Goal: Task Accomplishment & Management: Use online tool/utility

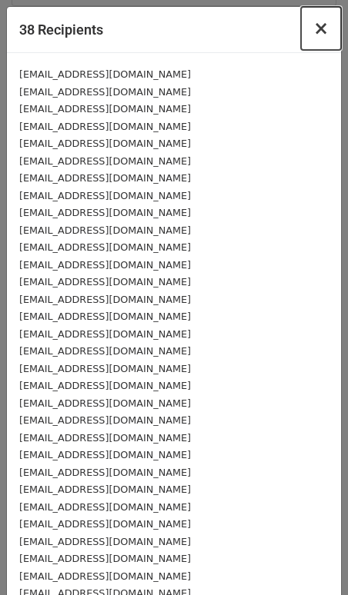
click at [318, 34] on span "×" at bounding box center [320, 29] width 15 height 22
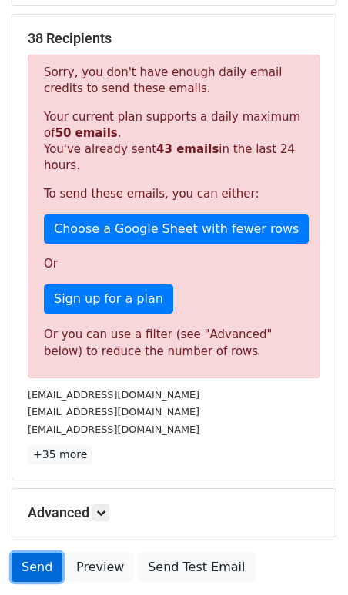
click at [37, 569] on link "Send" at bounding box center [37, 567] width 51 height 29
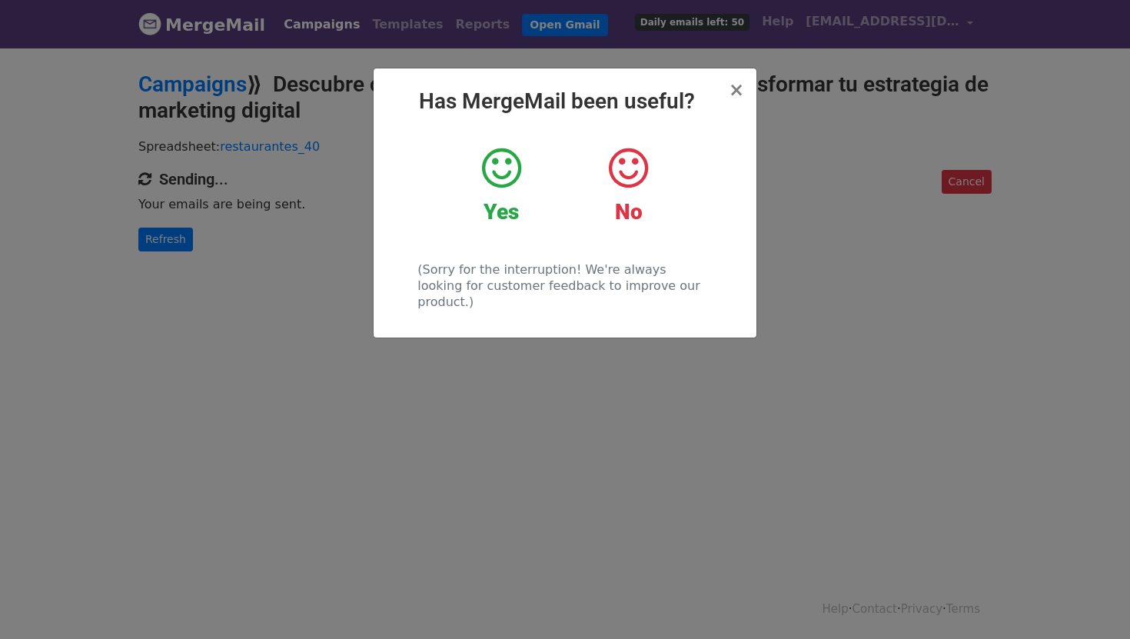
click at [463, 179] on div "Yes" at bounding box center [502, 185] width 104 height 80
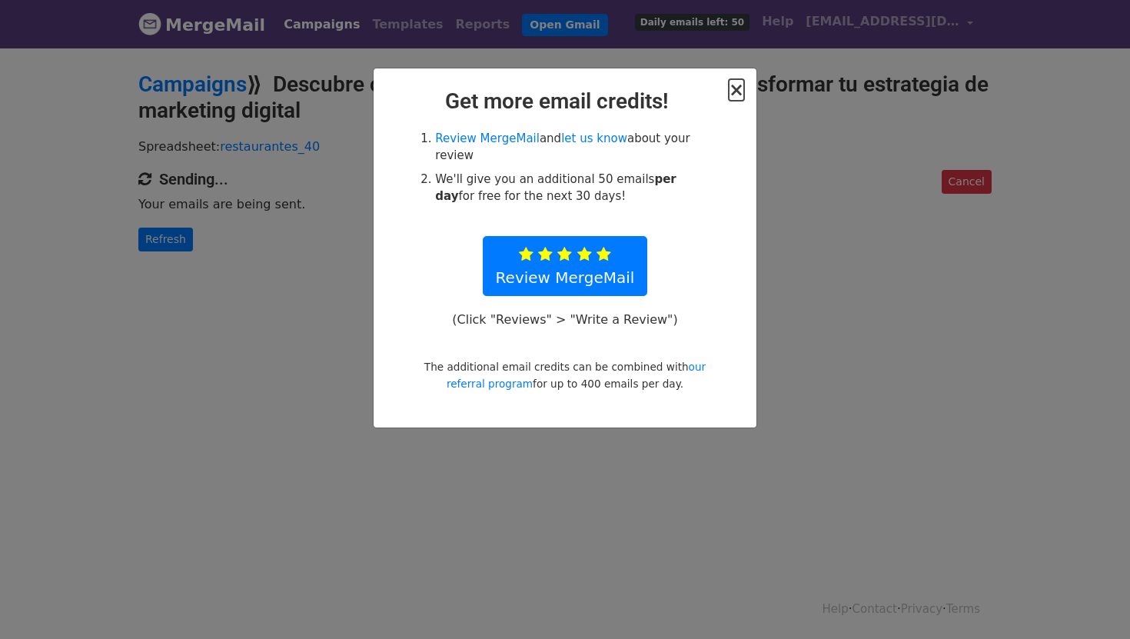
click at [737, 98] on span "×" at bounding box center [736, 90] width 15 height 22
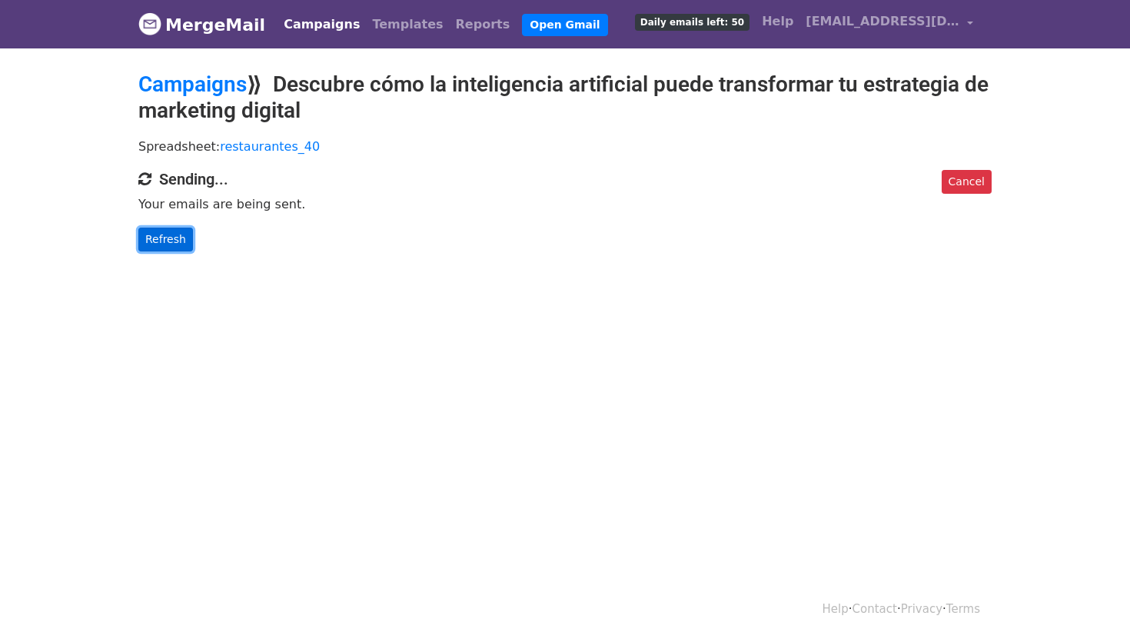
click at [156, 246] on link "Refresh" at bounding box center [165, 240] width 55 height 24
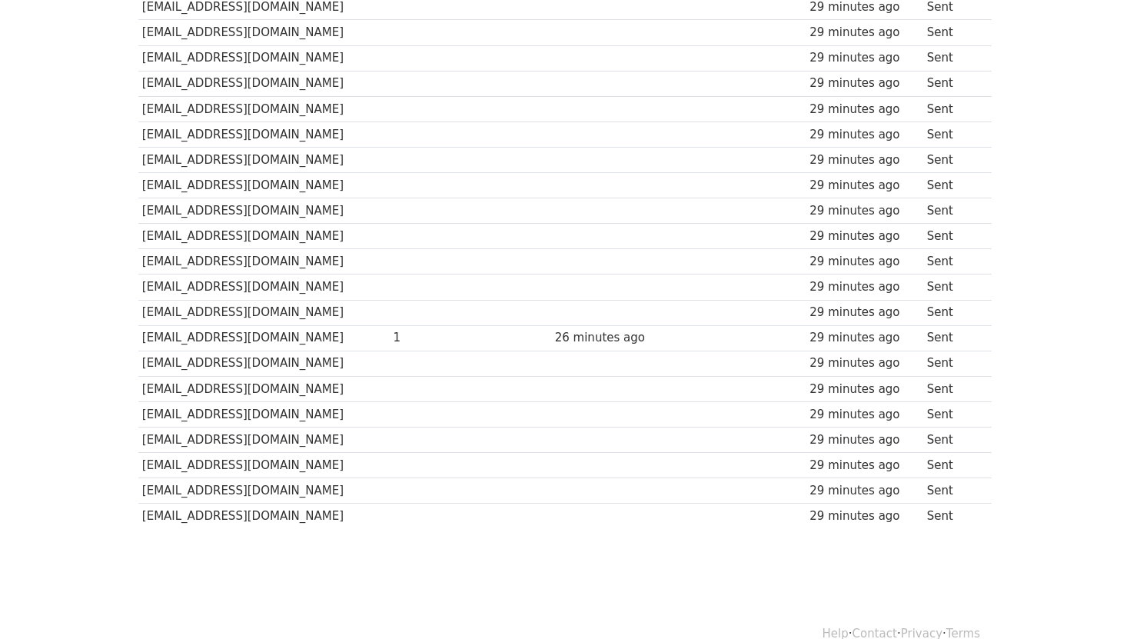
scroll to position [747, 0]
